Goal: Information Seeking & Learning: Learn about a topic

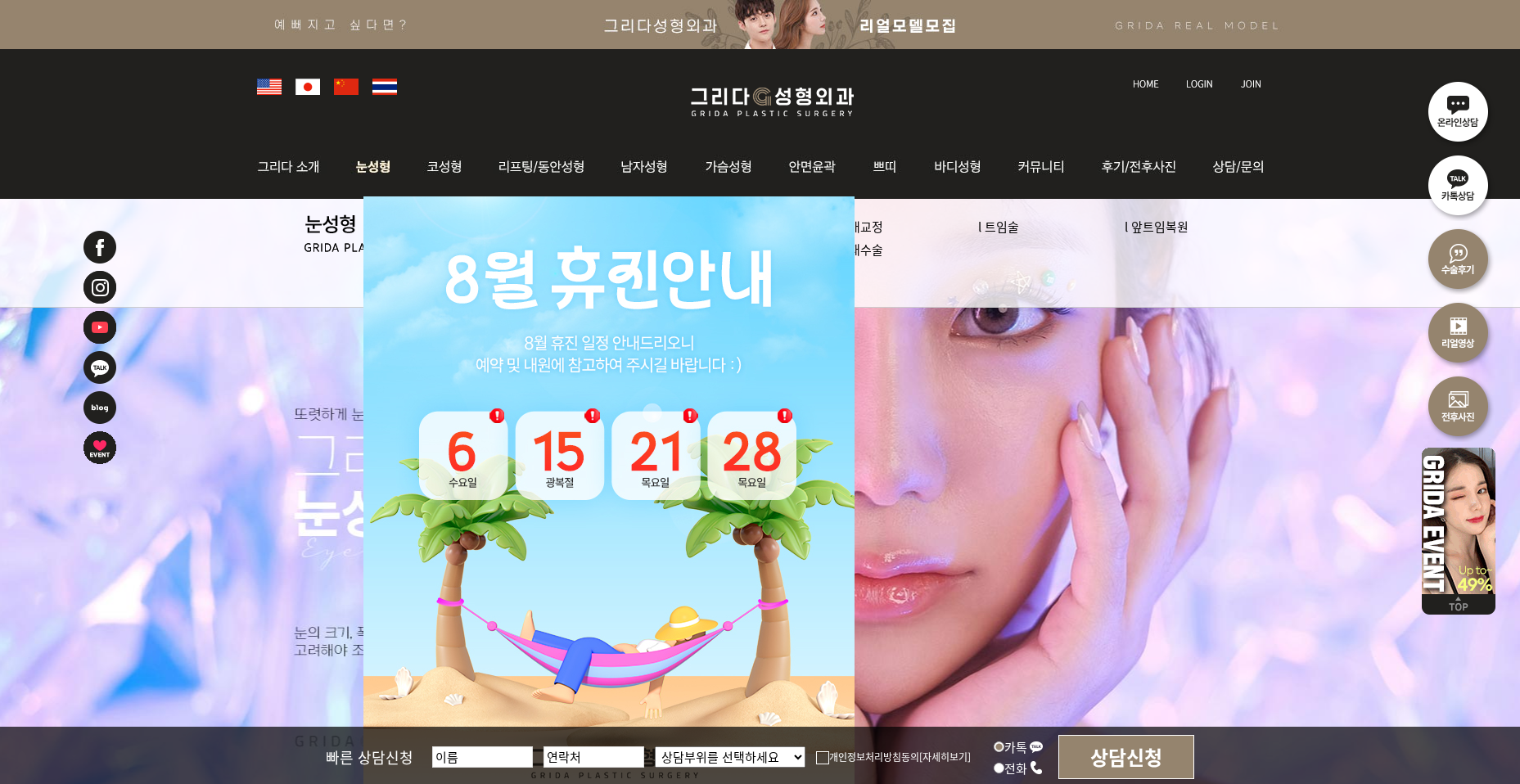
click at [374, 173] on img at bounding box center [373, 166] width 73 height 63
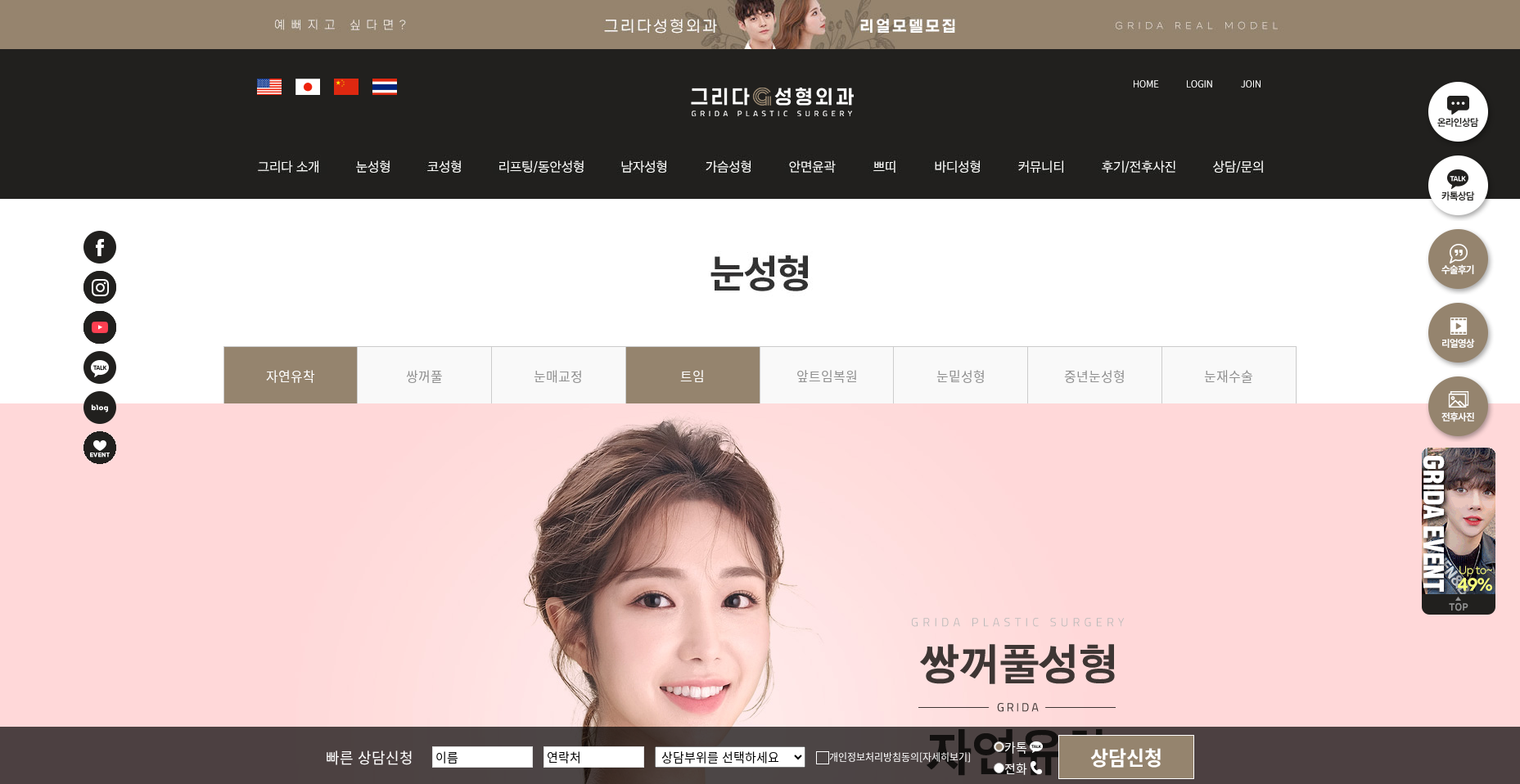
click at [679, 378] on link "트임" at bounding box center [693, 384] width 135 height 75
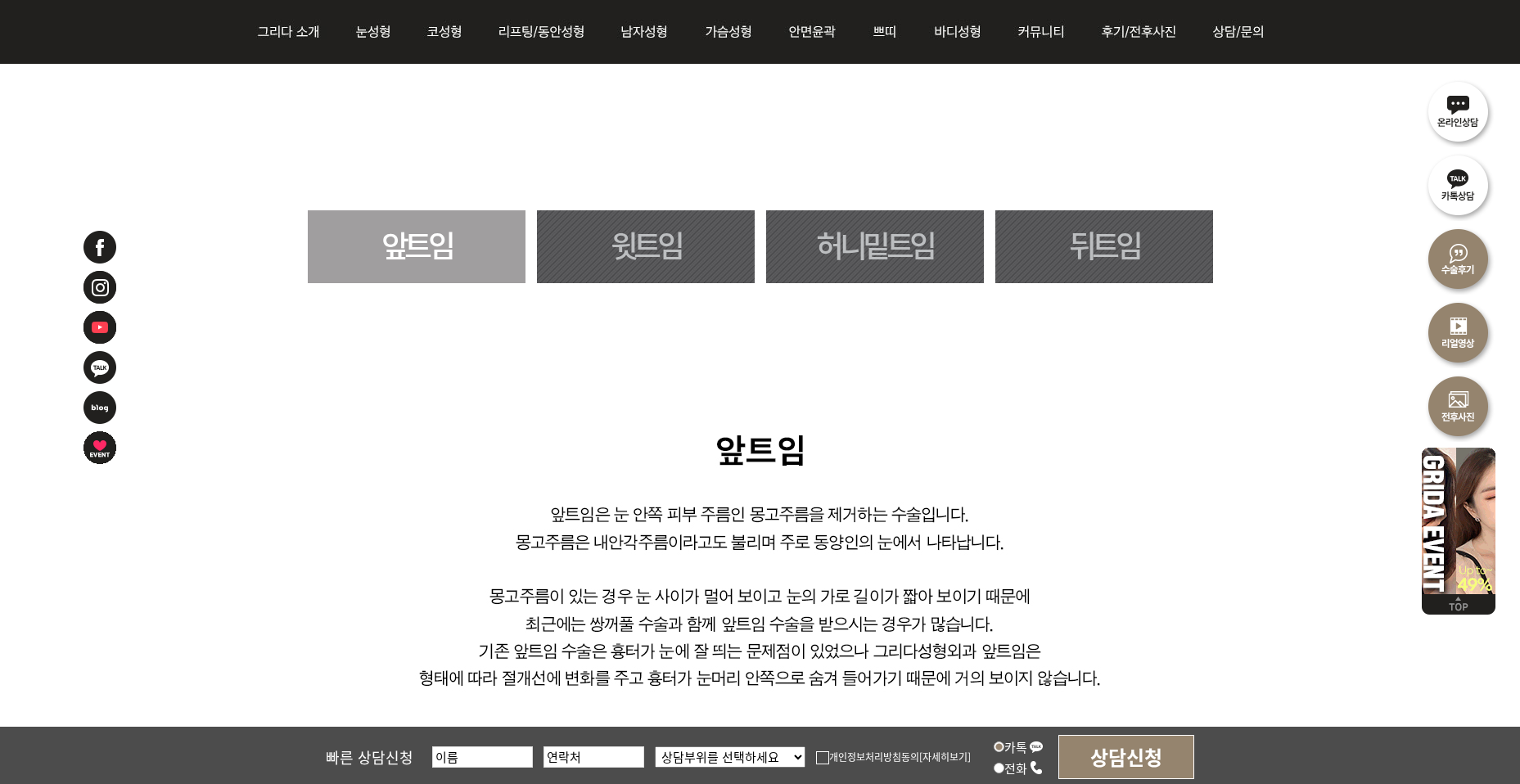
scroll to position [941, 0]
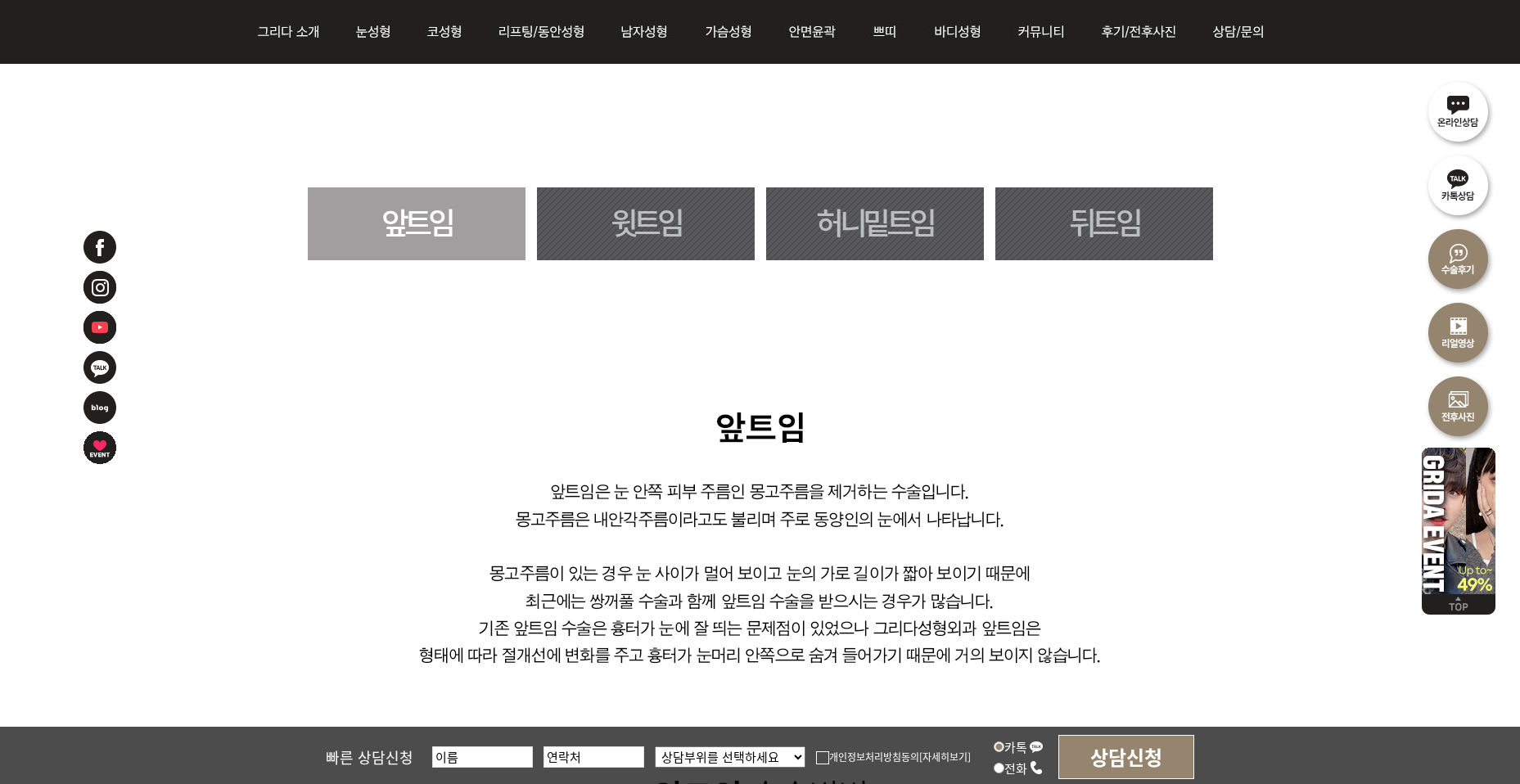
click at [1080, 222] on link "뒤트임" at bounding box center [1103, 224] width 218 height 73
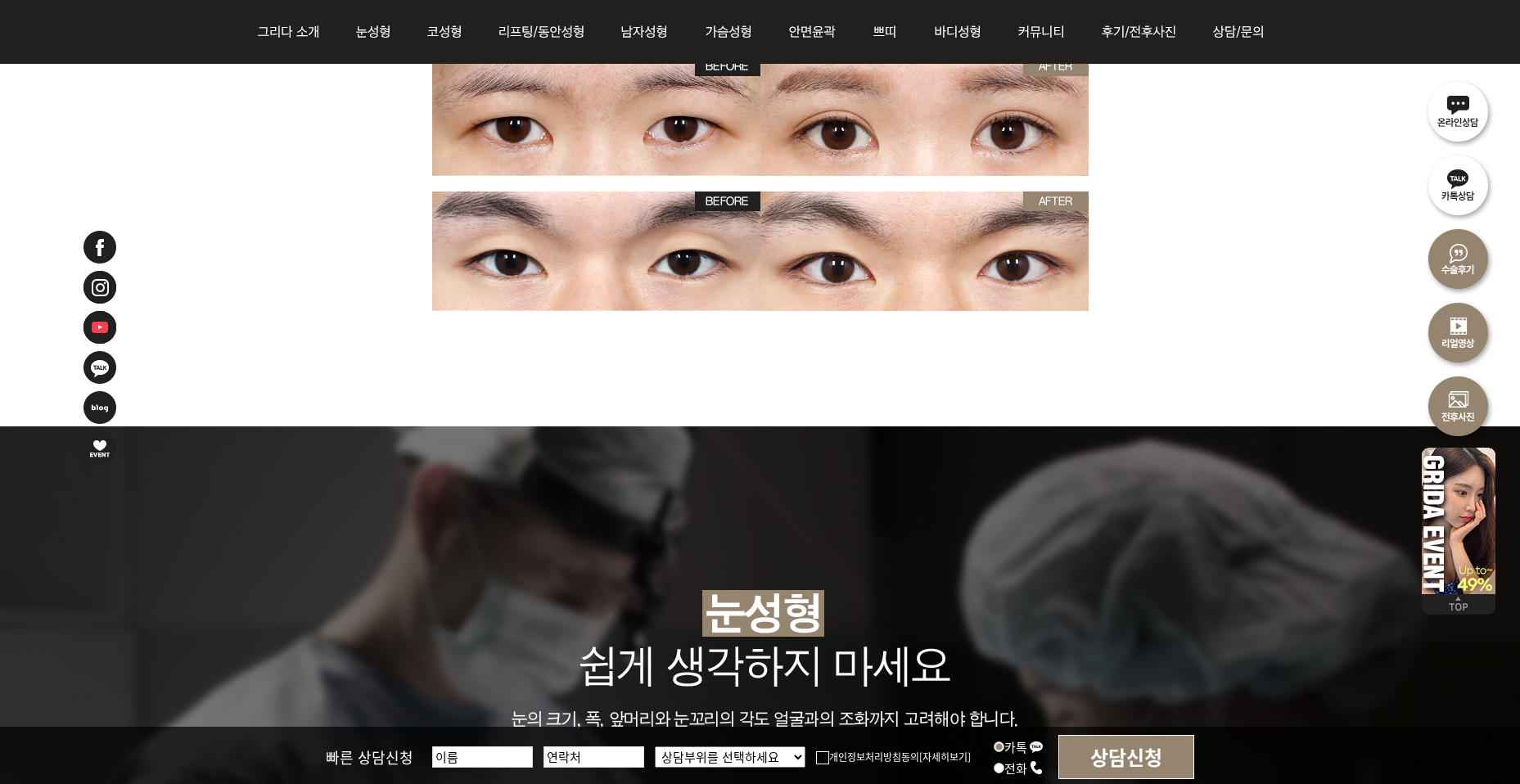
scroll to position [4258, 0]
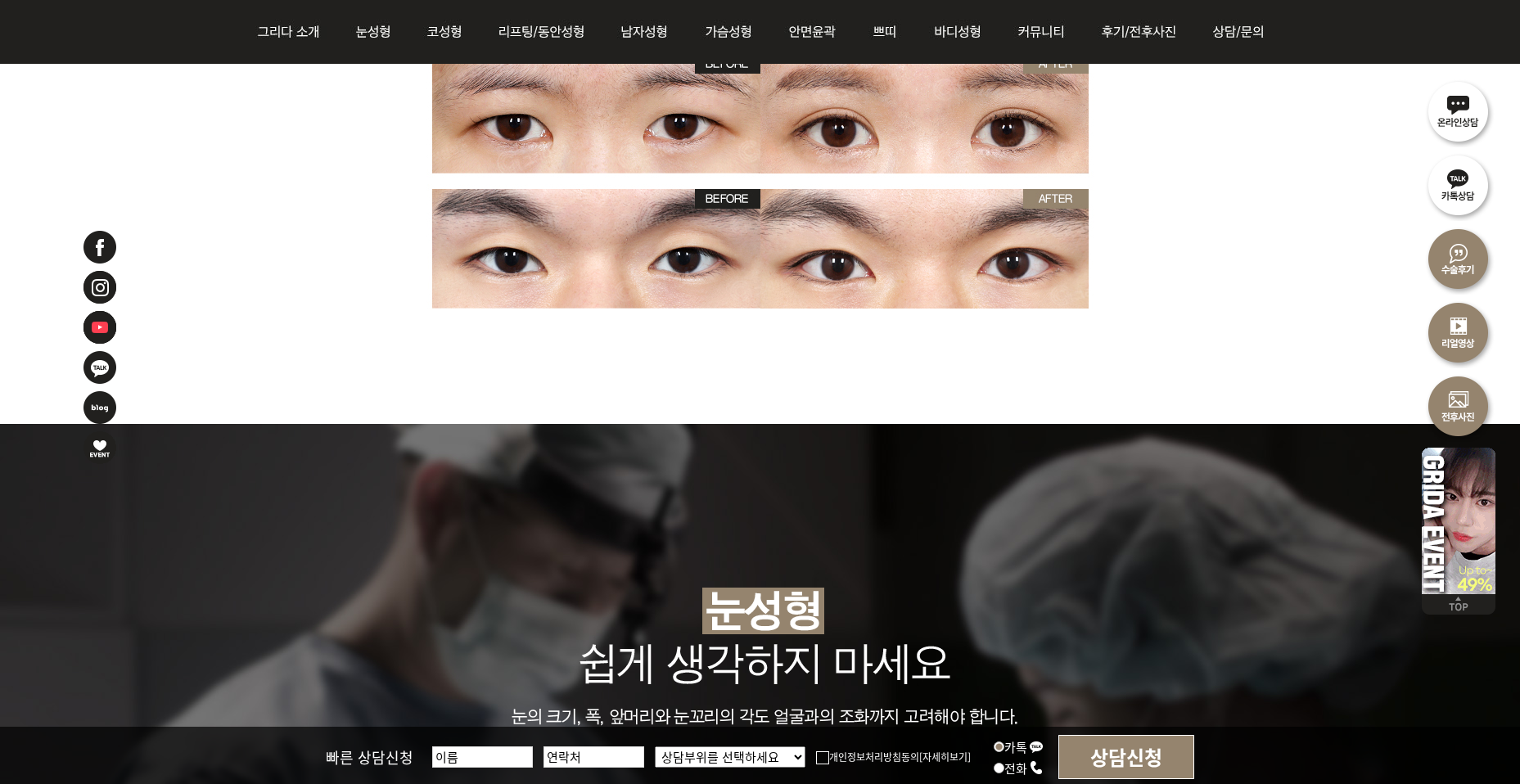
click at [1454, 261] on img at bounding box center [1458, 257] width 74 height 74
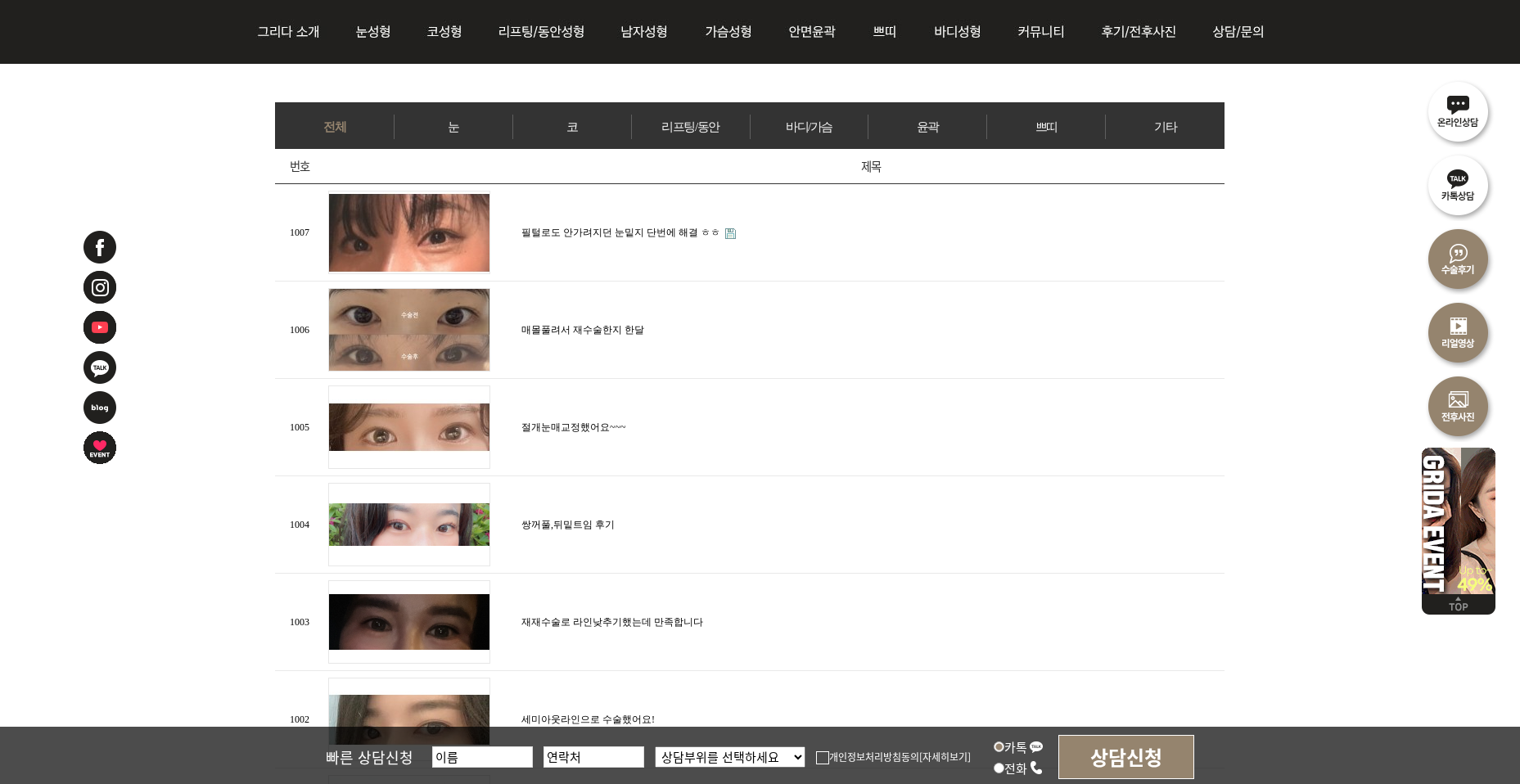
scroll to position [705, 0]
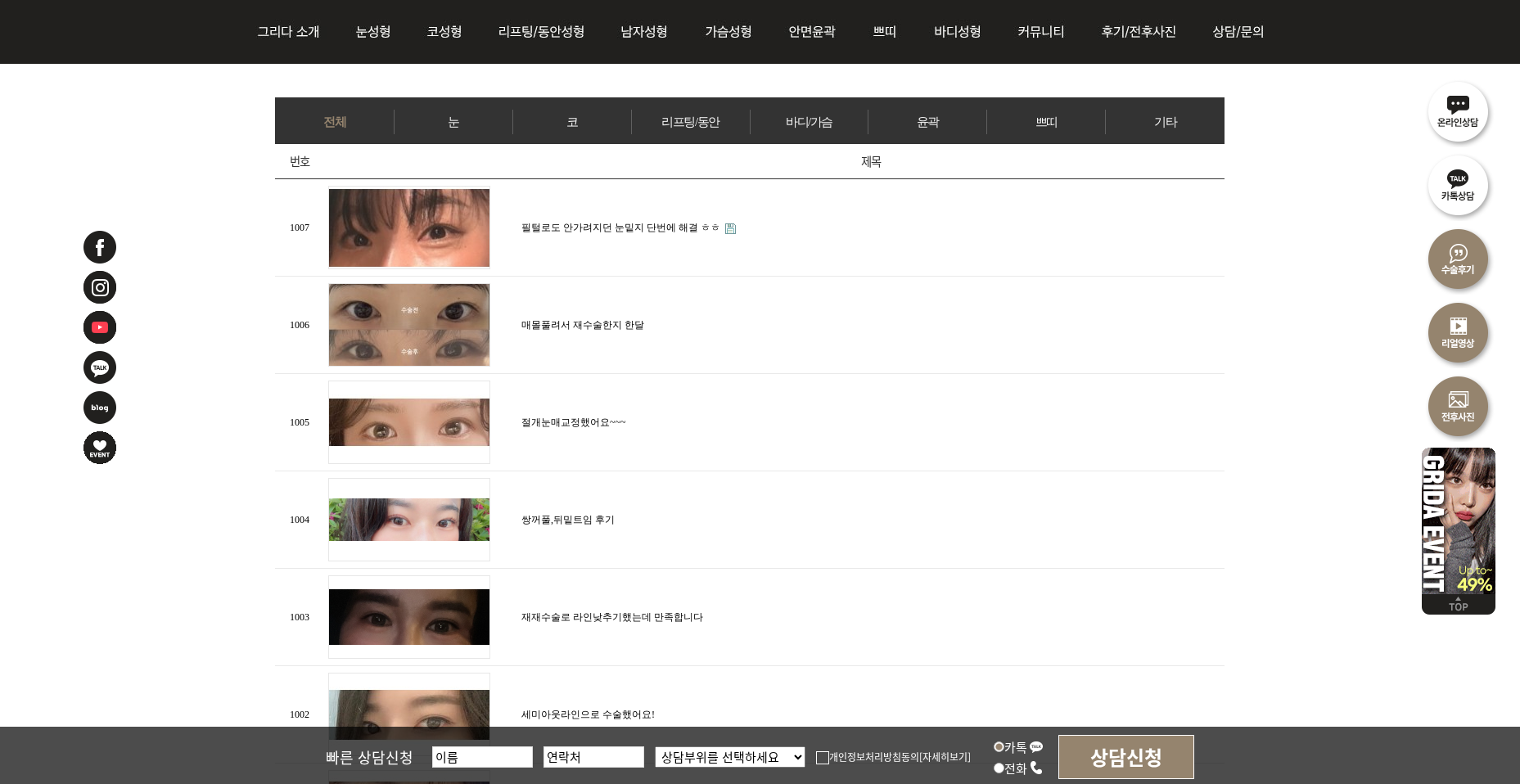
click at [462, 117] on link "눈" at bounding box center [453, 122] width 118 height 25
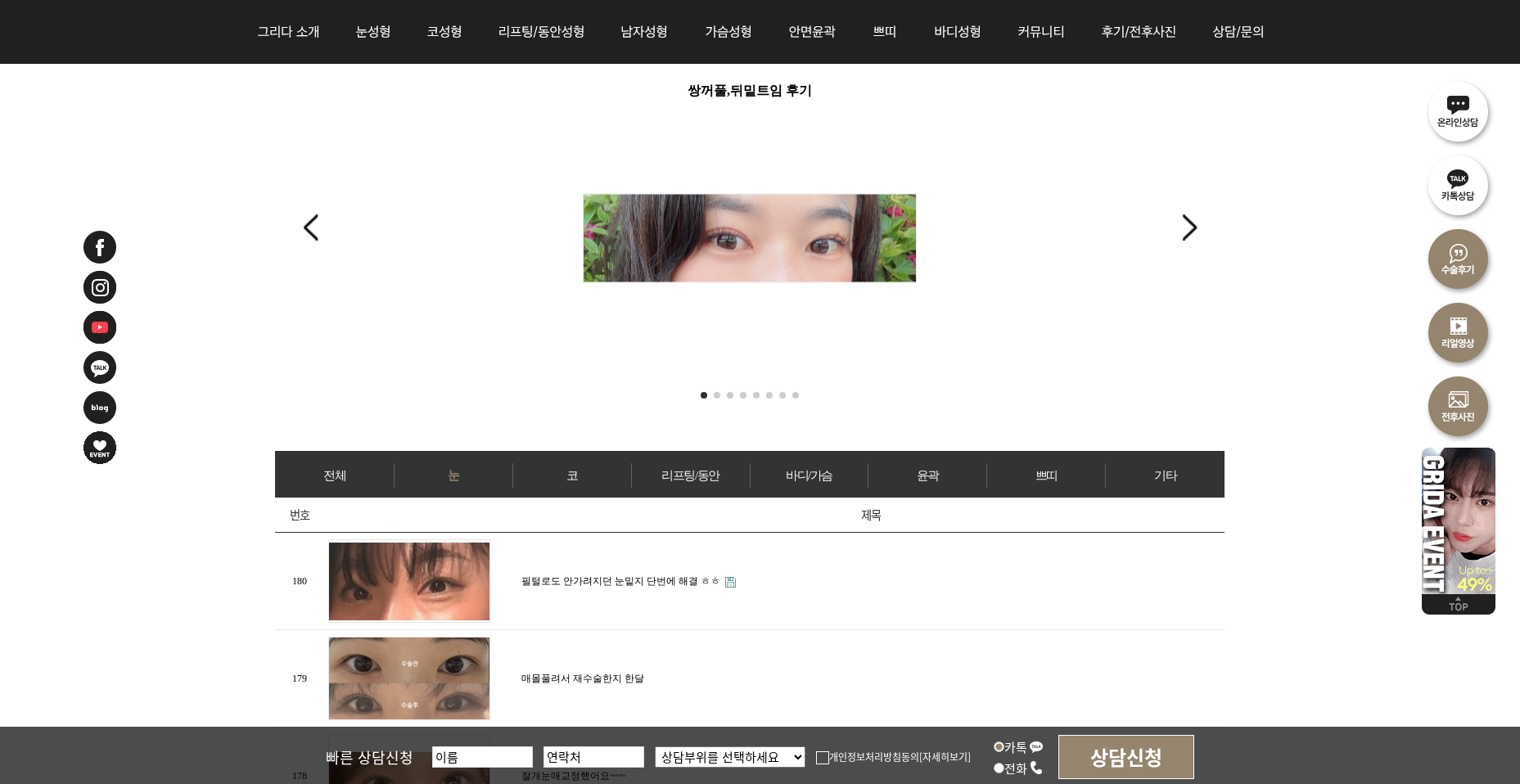
scroll to position [353, 0]
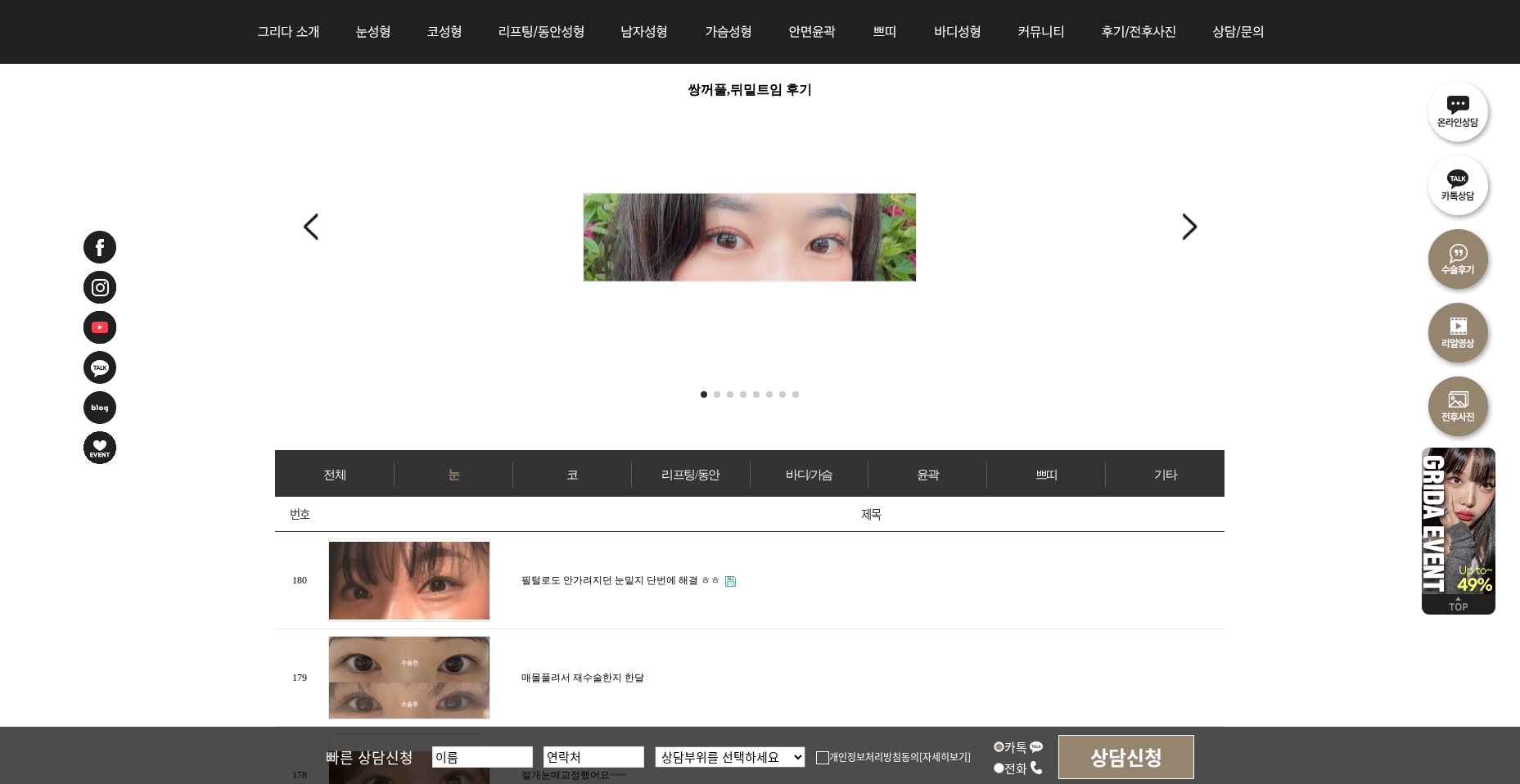
click at [1196, 220] on div "Next slide" at bounding box center [1189, 226] width 22 height 36
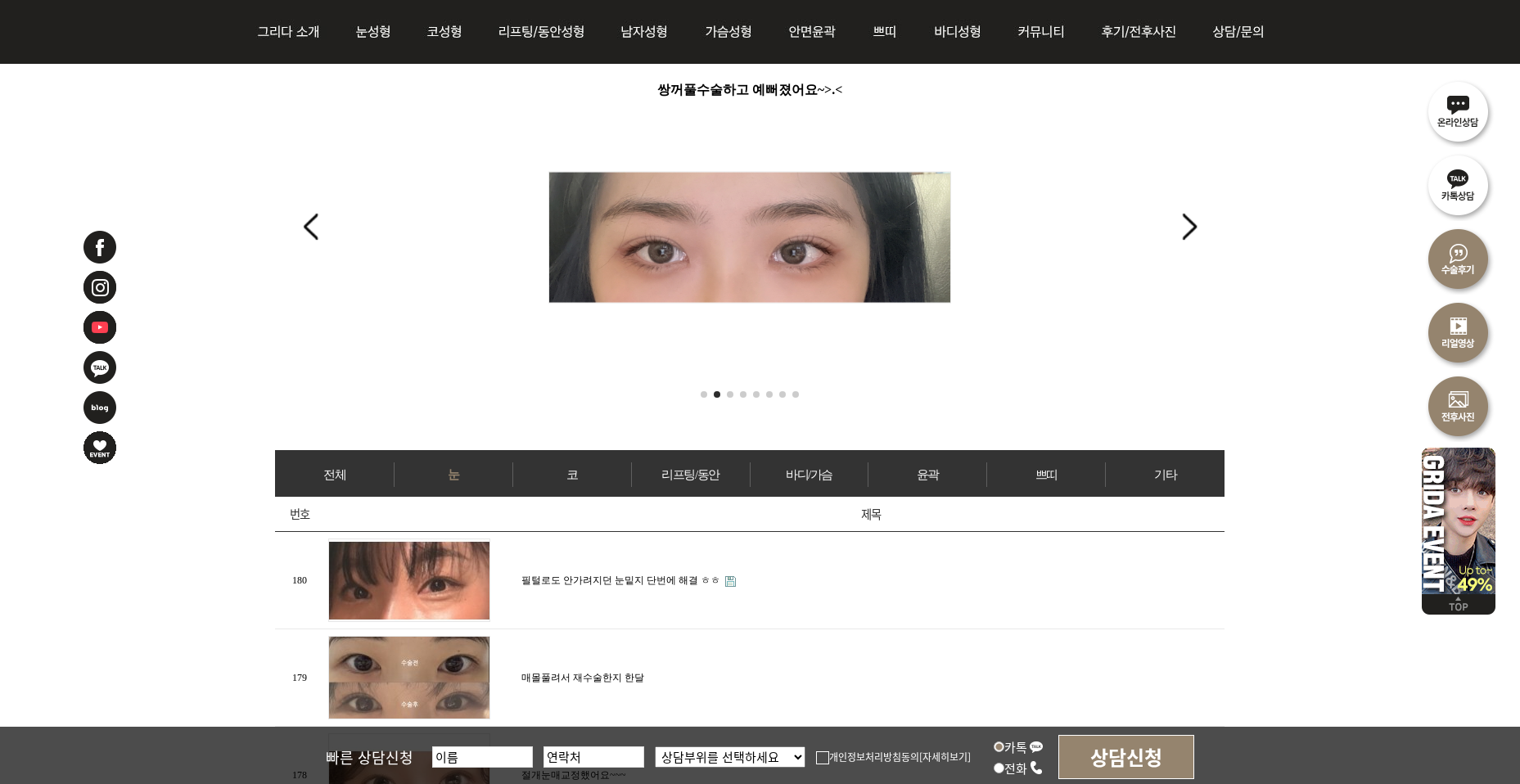
click at [1191, 226] on div "Next slide" at bounding box center [1189, 226] width 22 height 36
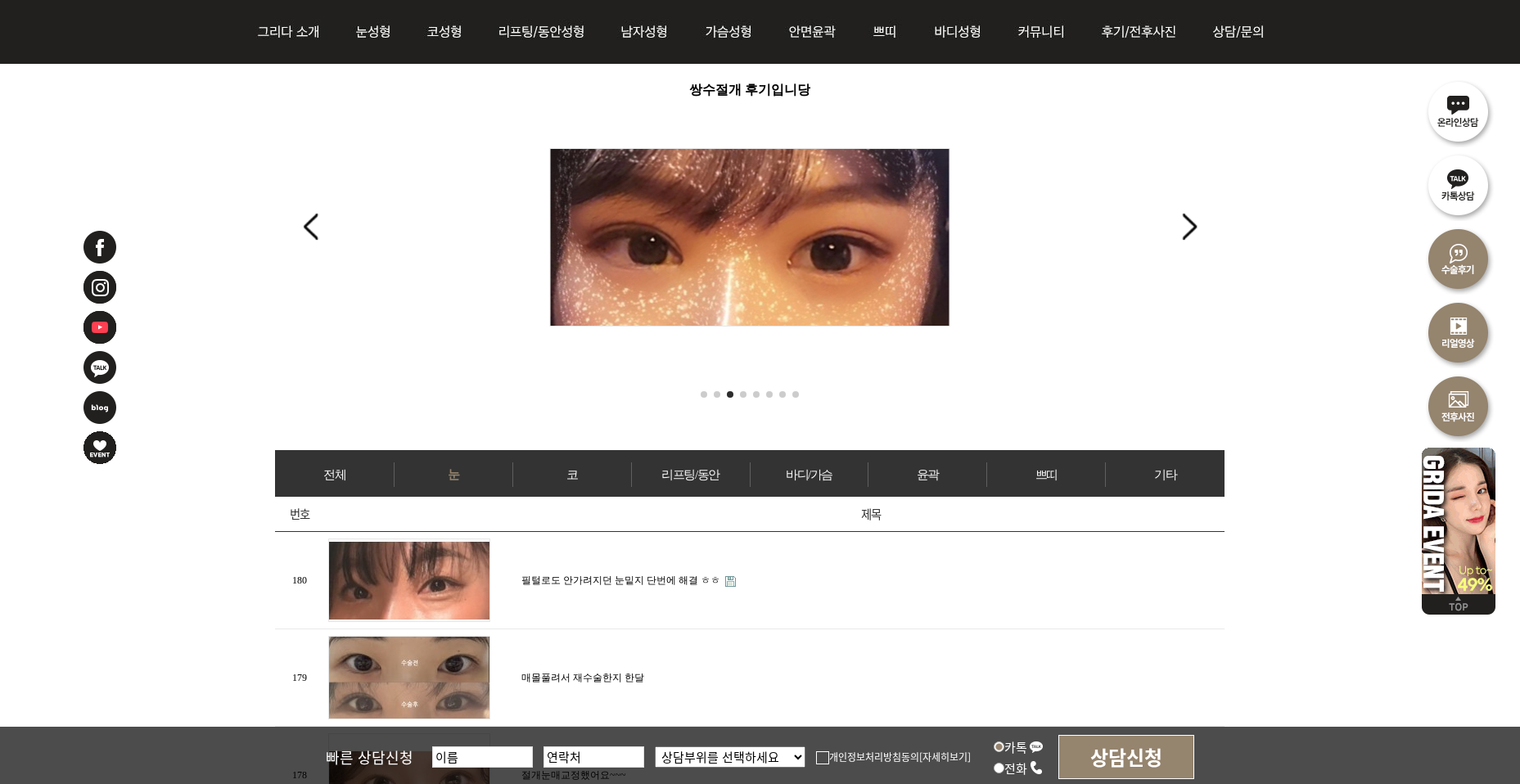
click at [305, 224] on div "Previous slide" at bounding box center [311, 226] width 22 height 36
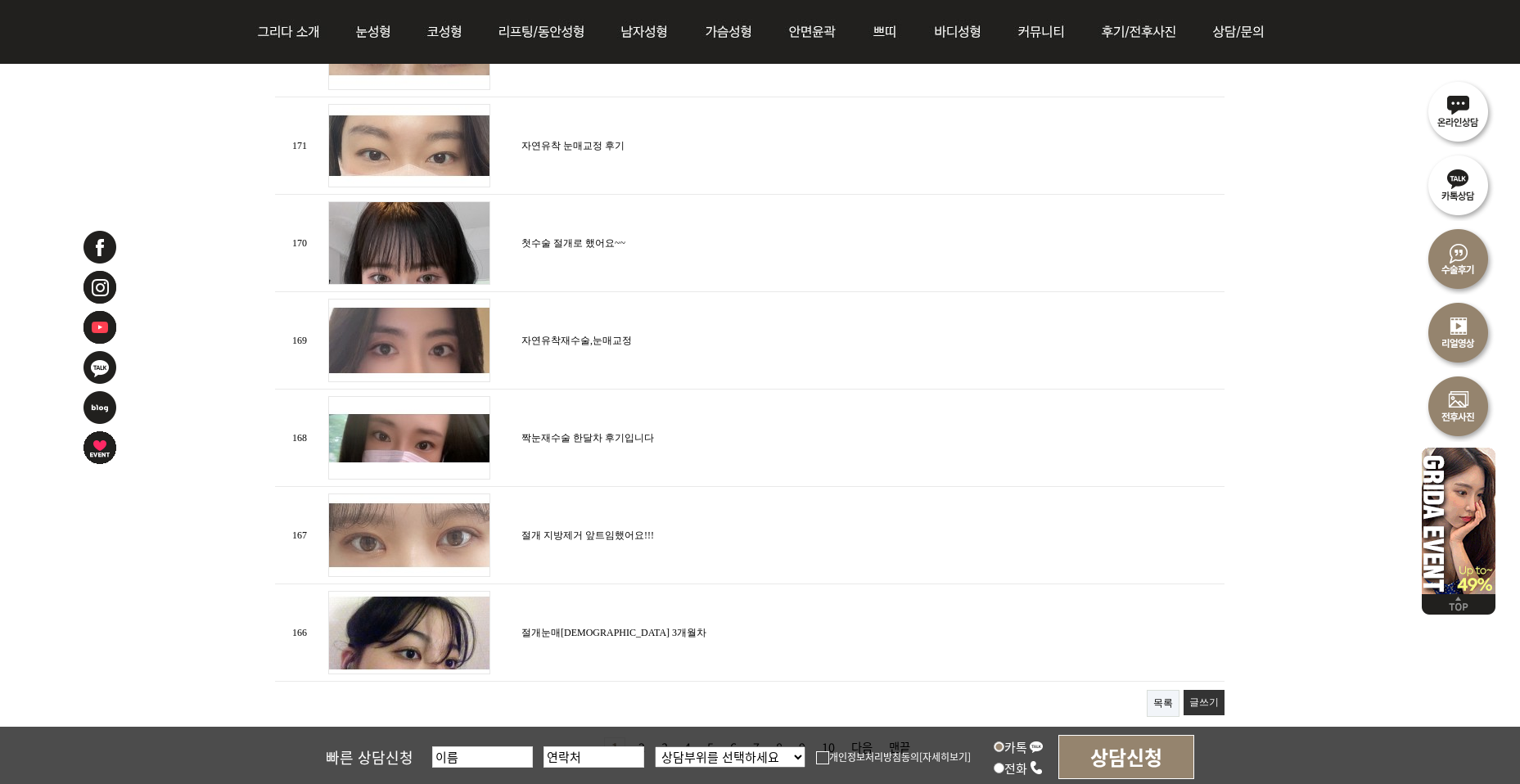
scroll to position [1764, 0]
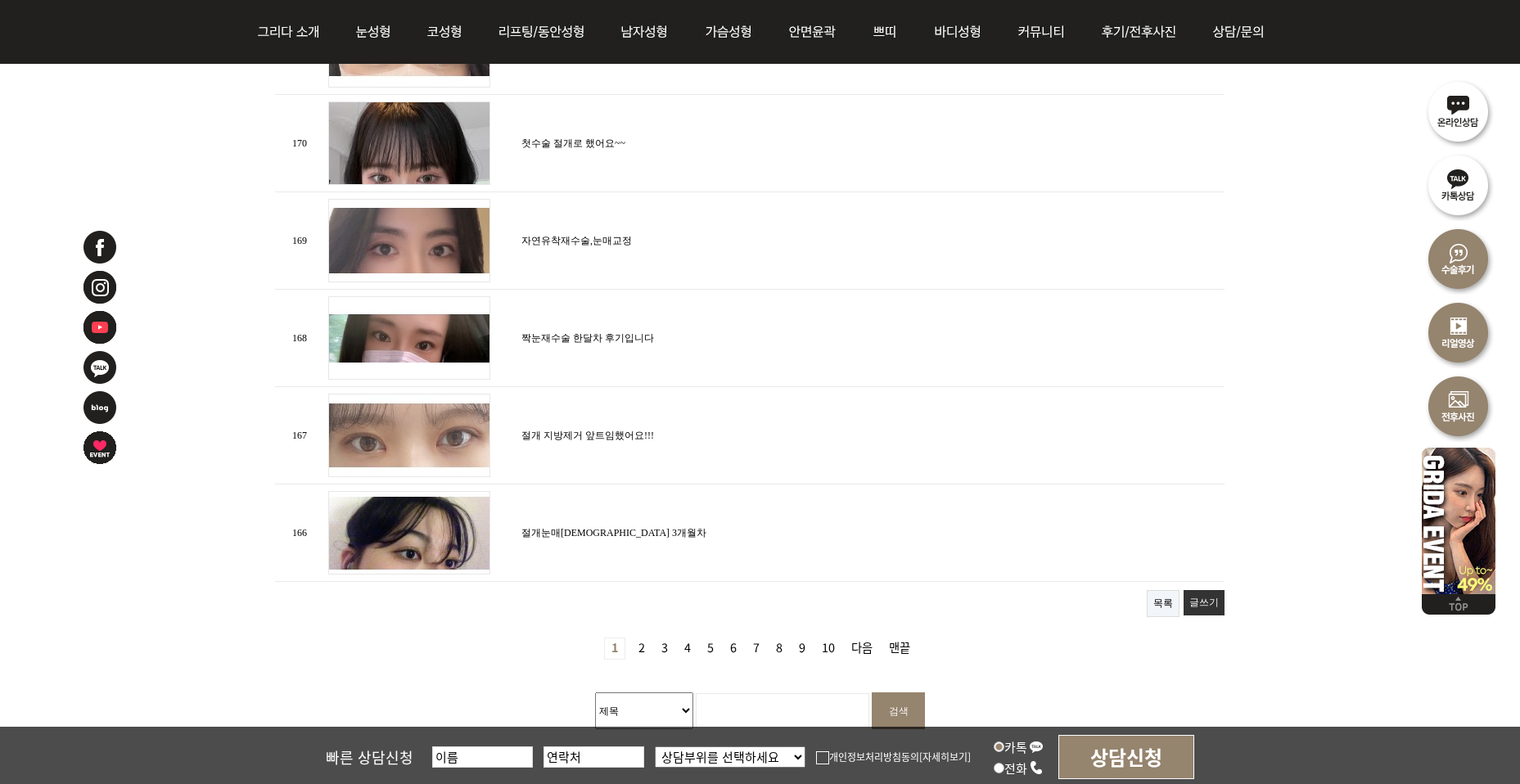
click at [642, 643] on link "2 페이지" at bounding box center [641, 649] width 19 height 20
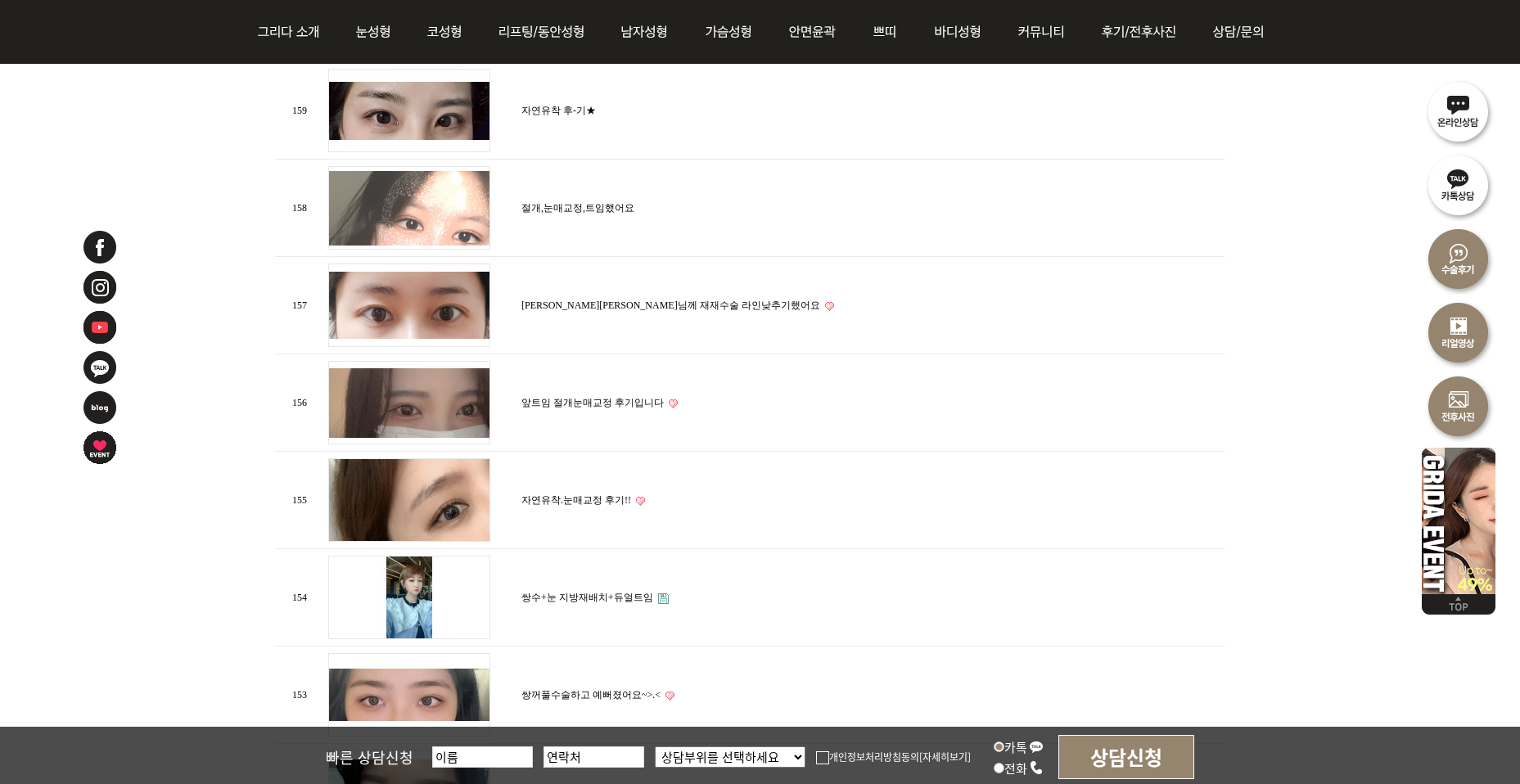
scroll to position [1411, 0]
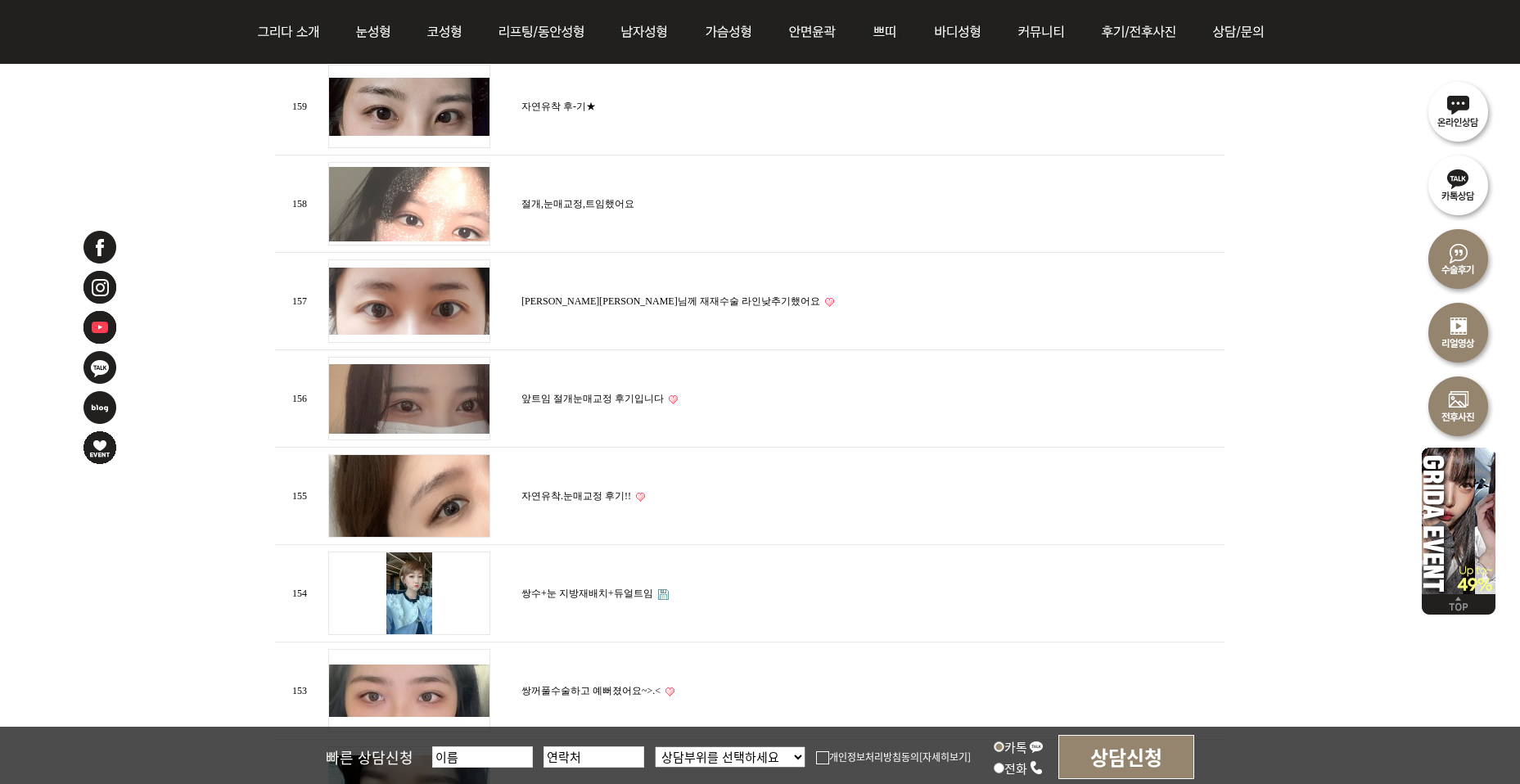
click at [579, 198] on link "절개,눈매교정,트임했어요" at bounding box center [578, 204] width 113 height 12
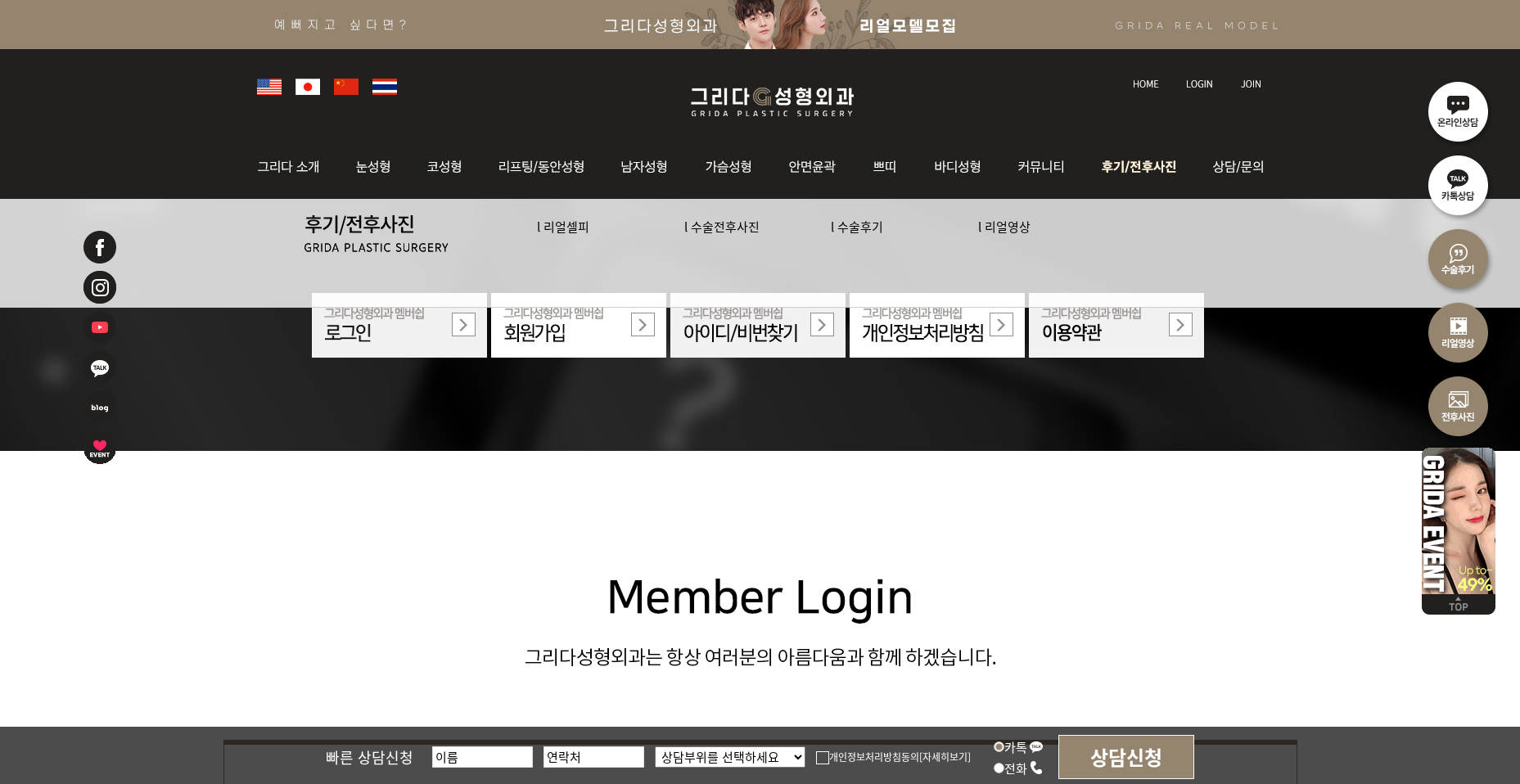
click at [717, 227] on link "l 수술전후사진" at bounding box center [721, 226] width 75 height 17
